Goal: Transaction & Acquisition: Purchase product/service

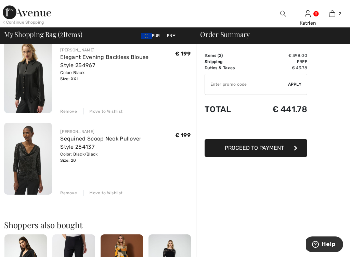
scroll to position [58, 0]
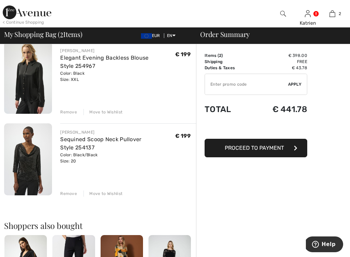
click at [34, 162] on img at bounding box center [28, 159] width 48 height 72
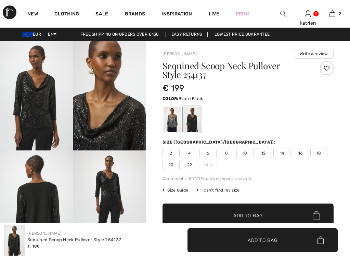
checkbox input "true"
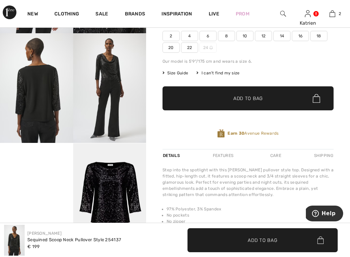
scroll to position [116, 0]
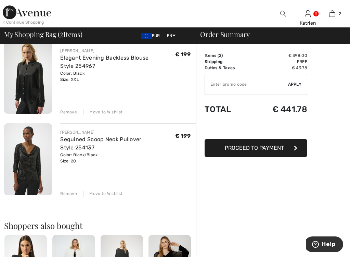
click at [71, 191] on div "Remove" at bounding box center [68, 193] width 17 height 6
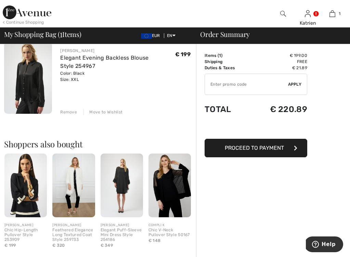
click at [122, 187] on img at bounding box center [122, 185] width 42 height 64
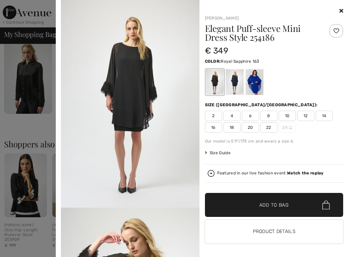
click at [252, 80] on div at bounding box center [254, 82] width 18 height 26
